Goal: Task Accomplishment & Management: Manage account settings

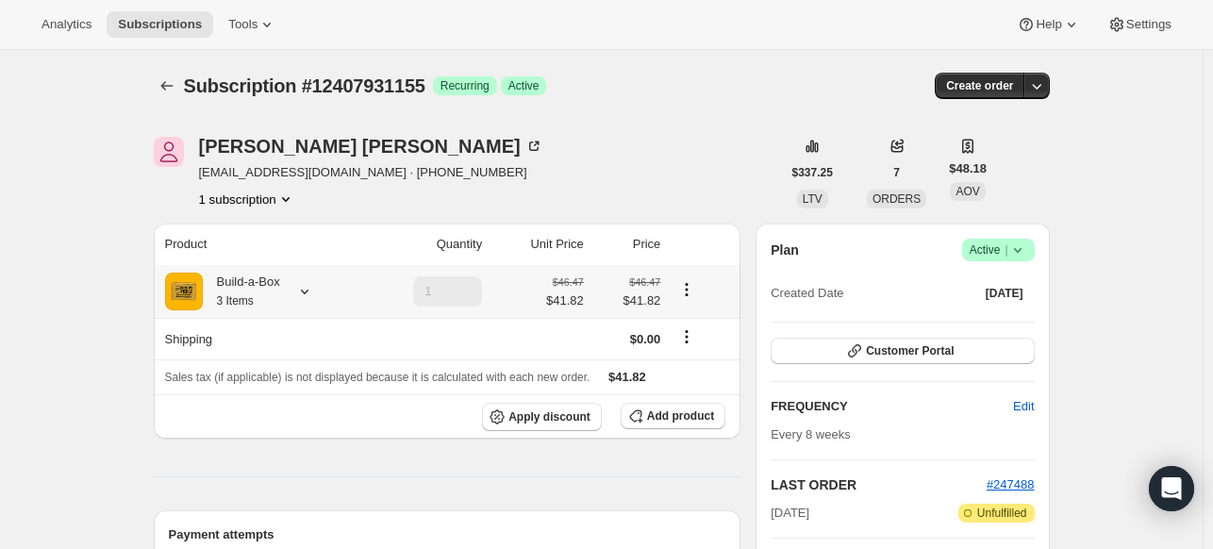
click at [310, 292] on icon at bounding box center [304, 291] width 19 height 19
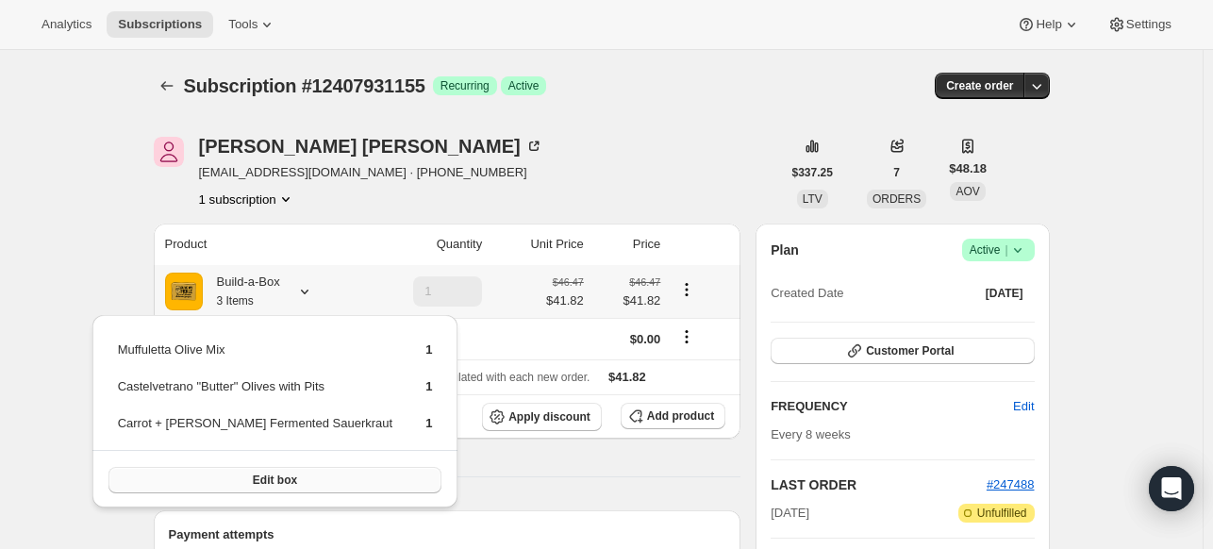
click at [253, 473] on span "Edit box" at bounding box center [275, 480] width 44 height 15
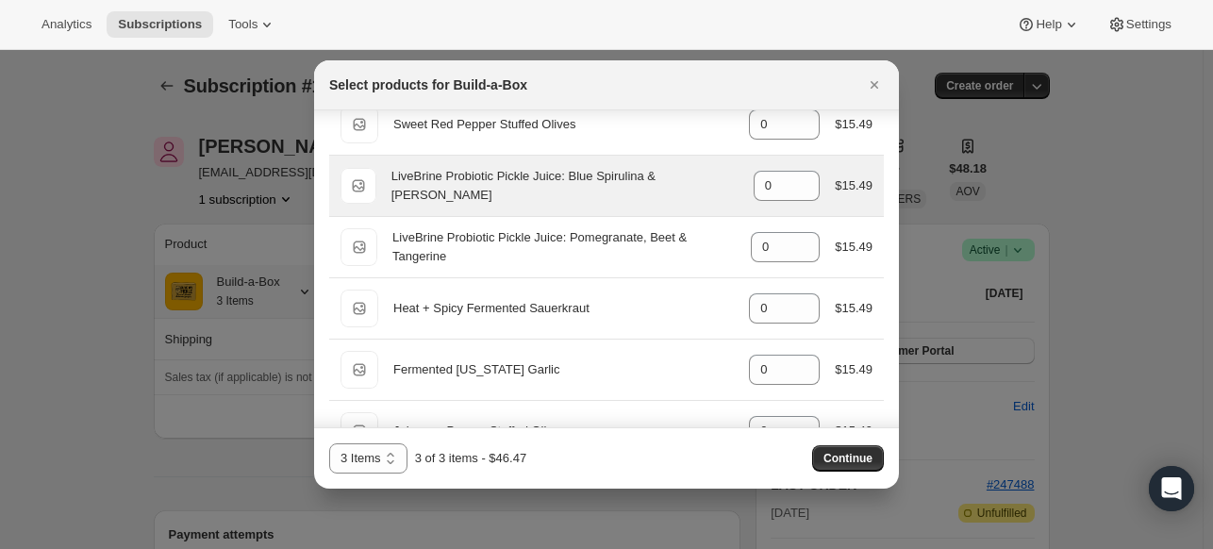
scroll to position [1509, 0]
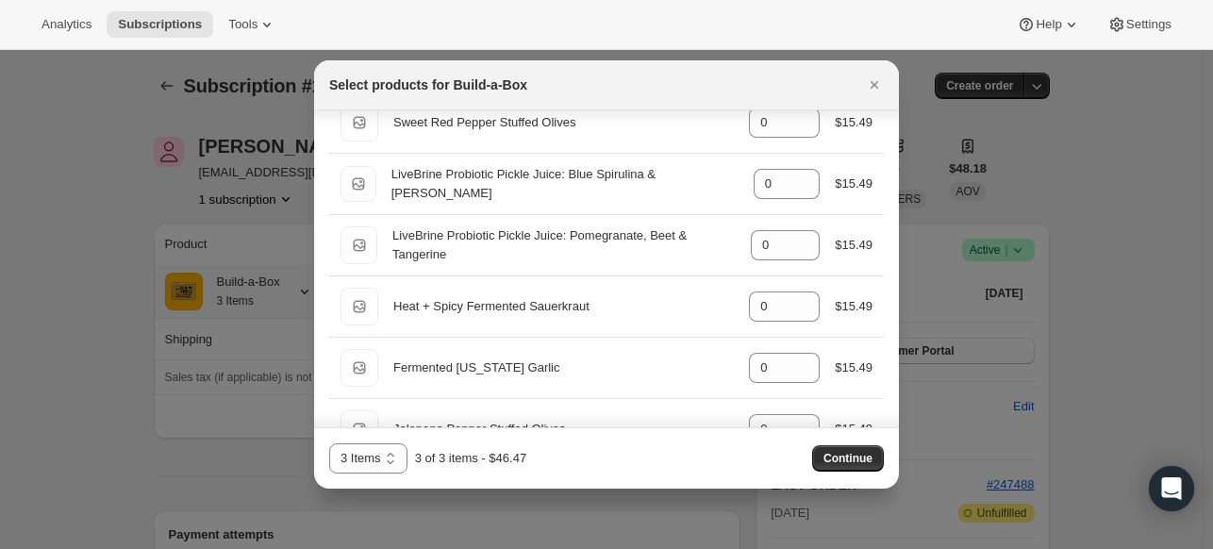
click at [1108, 183] on div at bounding box center [606, 274] width 1213 height 549
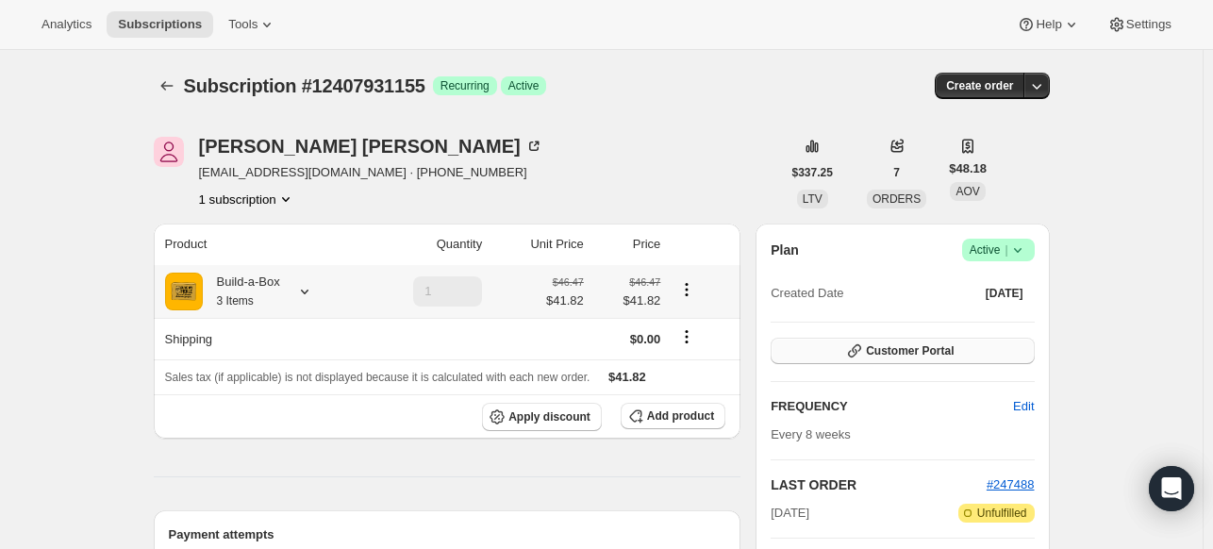
click at [899, 350] on span "Customer Portal" at bounding box center [910, 350] width 88 height 15
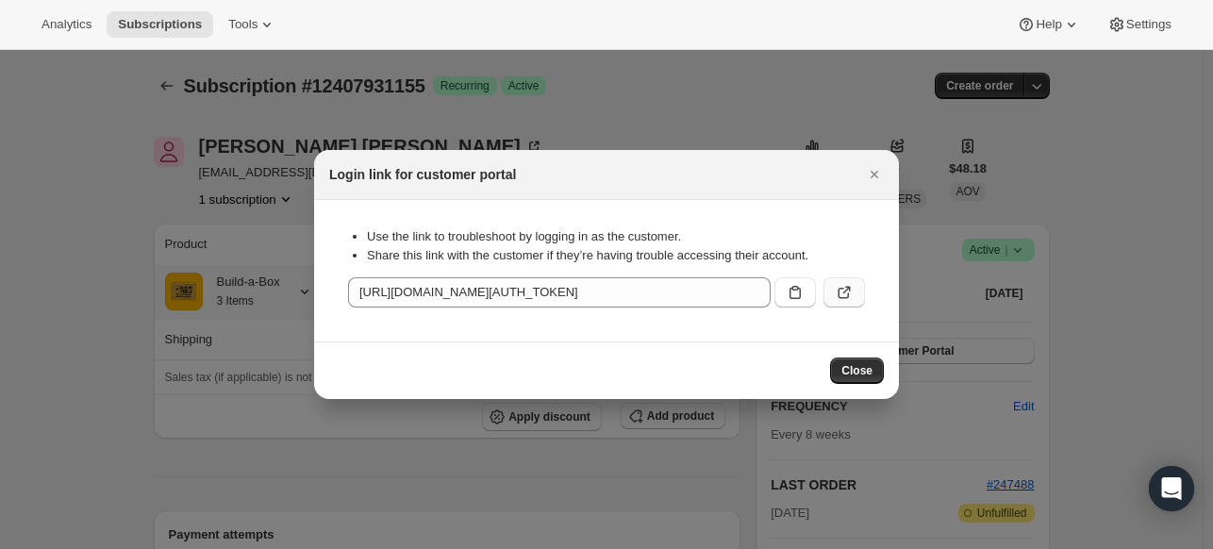
click at [839, 289] on icon ":rc1:" at bounding box center [844, 292] width 19 height 19
click at [783, 297] on button ":rc1:" at bounding box center [795, 292] width 42 height 30
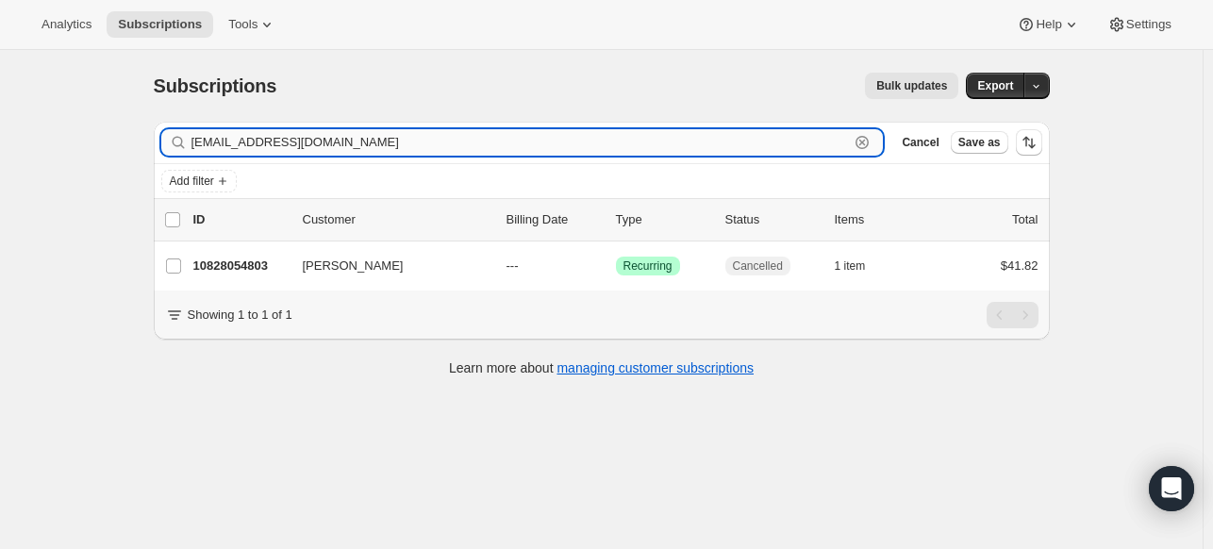
click at [352, 144] on input "zoomzoomzurek@gmail.com" at bounding box center [520, 142] width 658 height 26
paste input "fjefffeist"
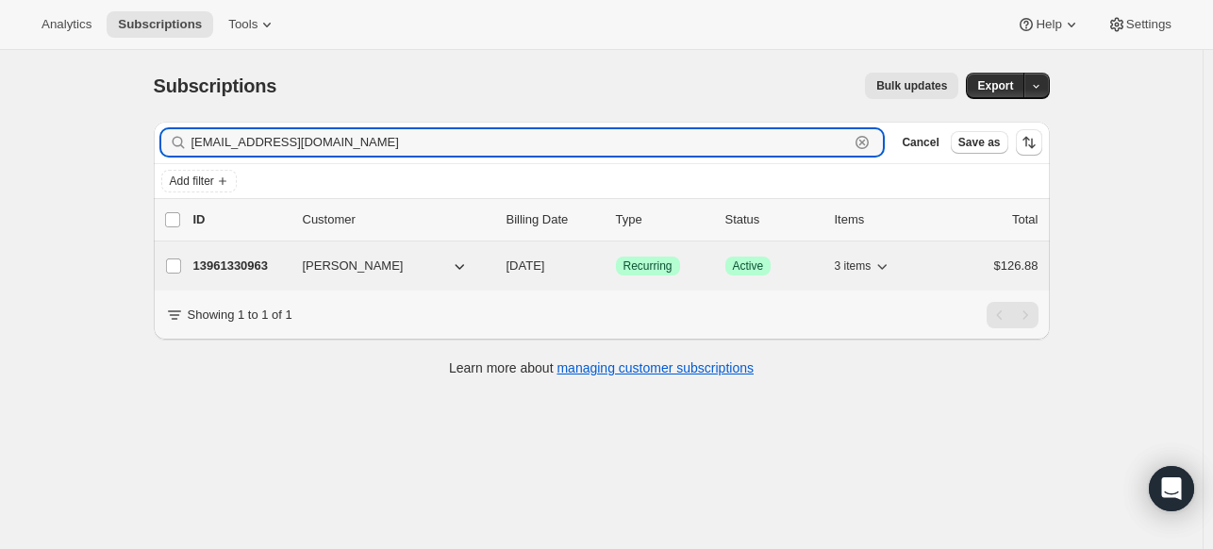
type input "fjefffeist@gmail.com"
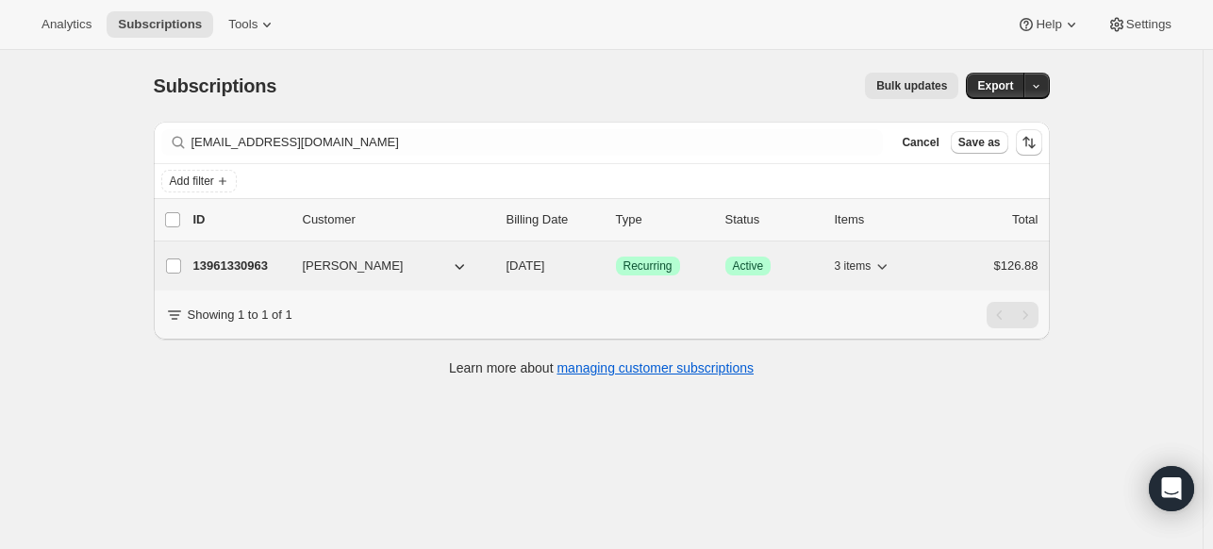
click at [228, 259] on p "13961330963" at bounding box center [240, 266] width 94 height 19
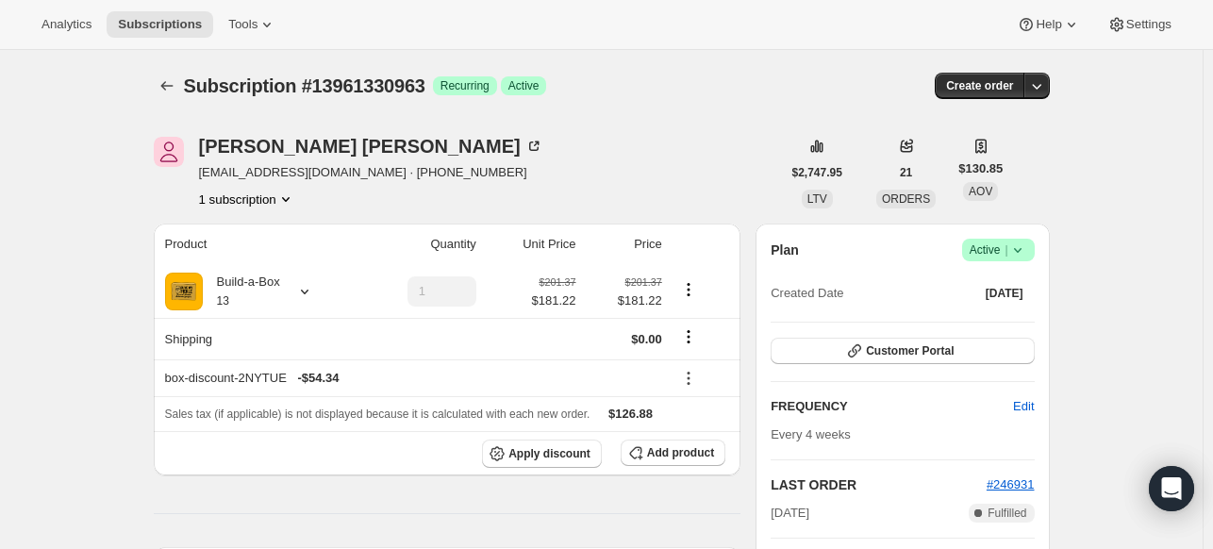
click at [1021, 257] on icon at bounding box center [1017, 250] width 19 height 19
click at [978, 326] on span "Cancel subscription" at bounding box center [995, 318] width 107 height 19
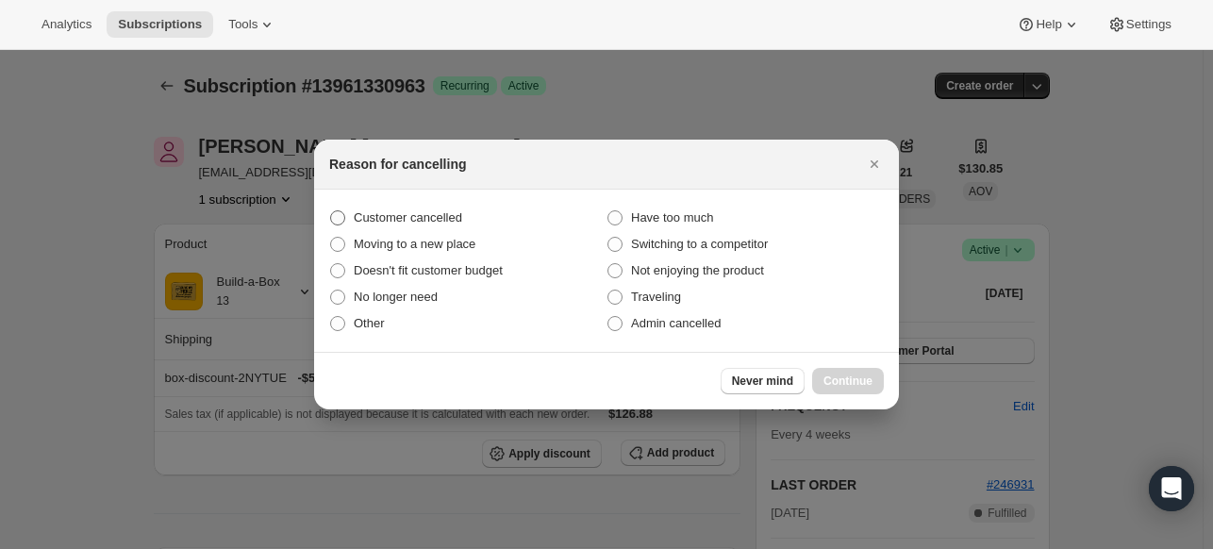
click at [424, 224] on span "Customer cancelled" at bounding box center [408, 217] width 108 height 14
click at [331, 211] on input "Customer cancelled" at bounding box center [330, 210] width 1 height 1
radio input "true"
click at [856, 376] on span "Continue" at bounding box center [847, 381] width 49 height 15
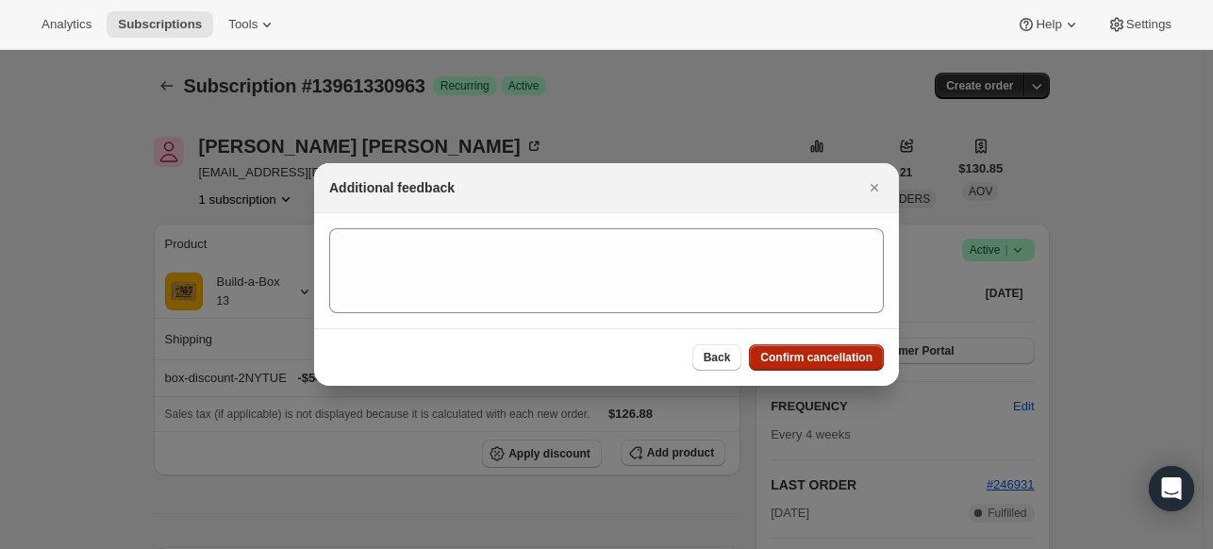
click at [834, 366] on button "Confirm cancellation" at bounding box center [816, 357] width 135 height 26
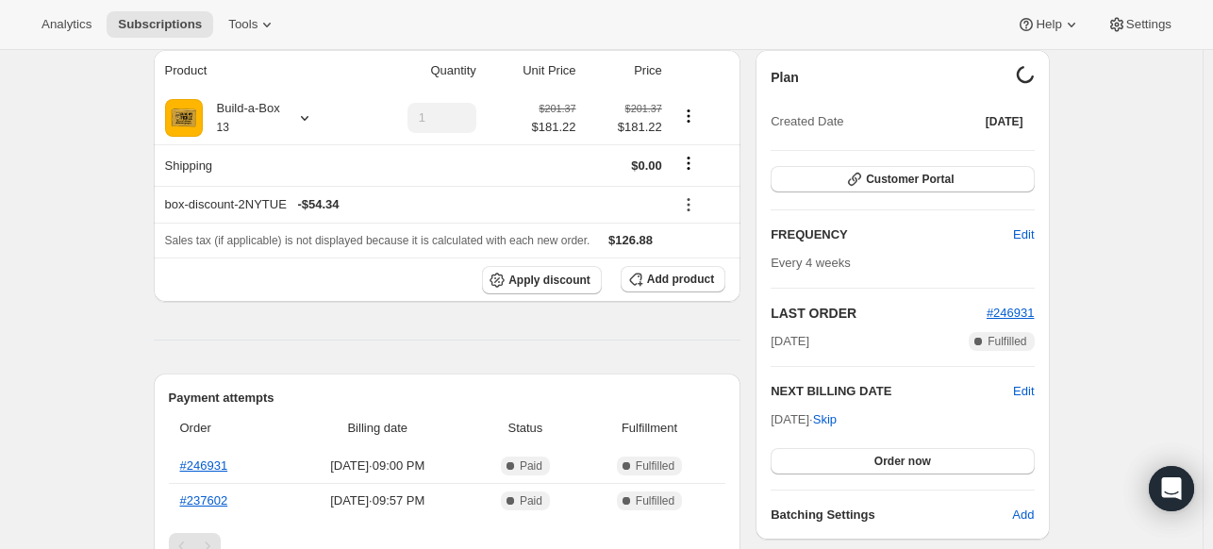
scroll to position [377, 0]
